Goal: Information Seeking & Learning: Understand process/instructions

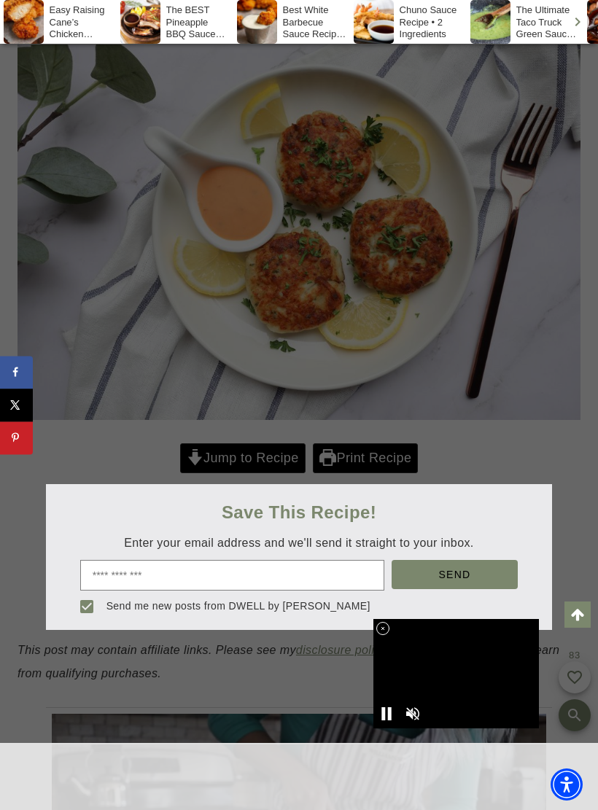
click at [227, 453] on div at bounding box center [299, 405] width 598 height 810
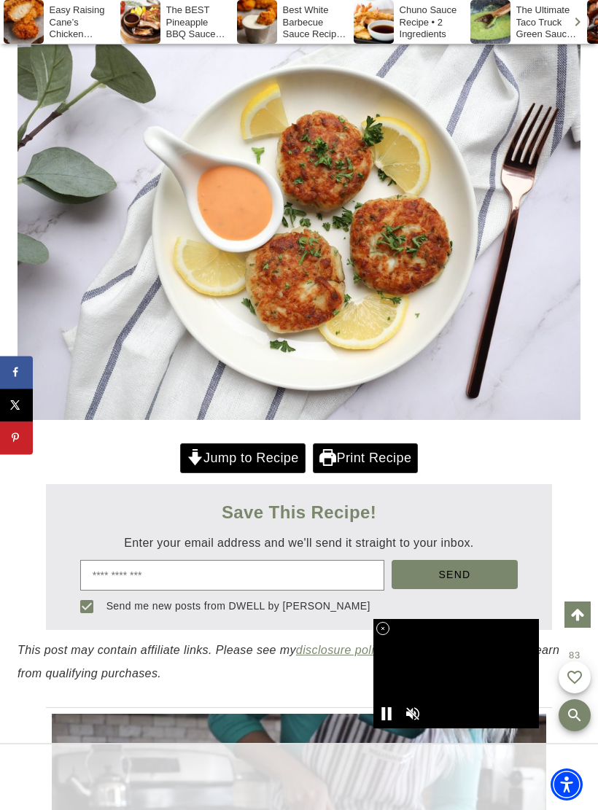
click at [246, 454] on link "Jump to Recipe" at bounding box center [242, 458] width 125 height 30
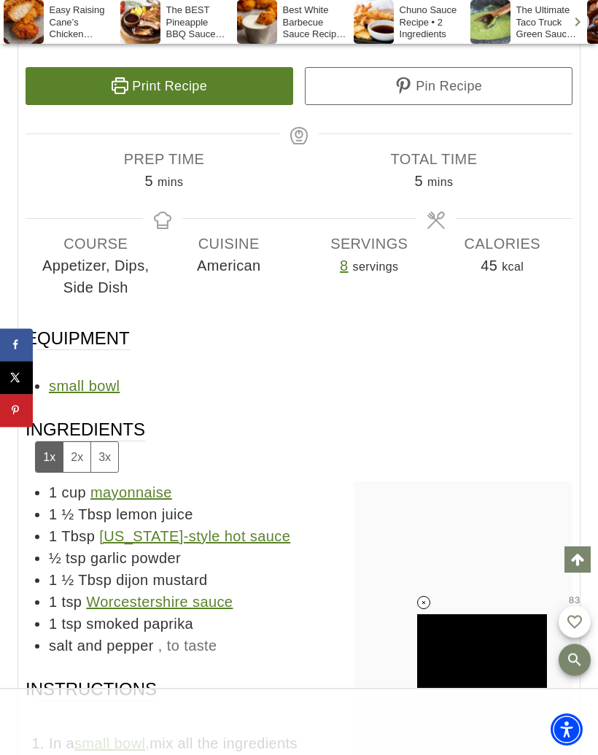
scroll to position [10059, 0]
